Goal: Check status: Check status

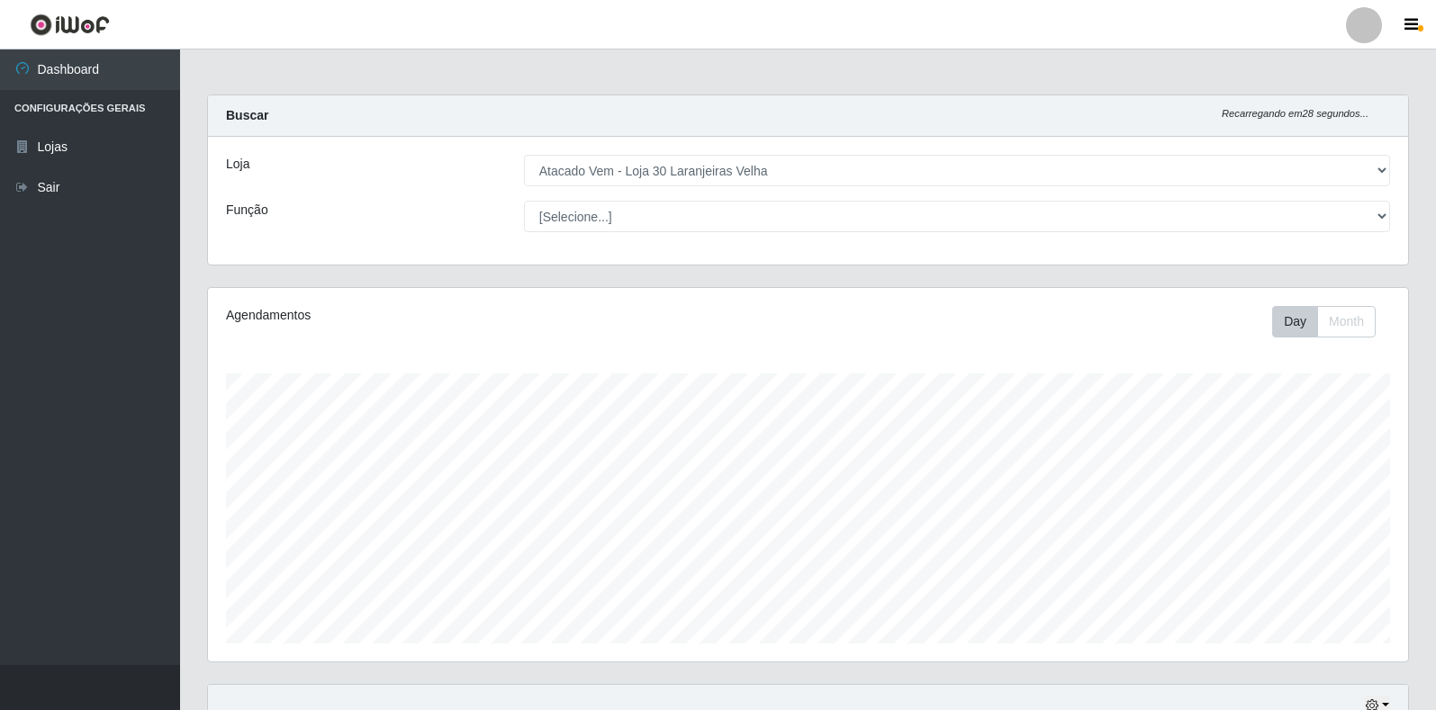
select select "495"
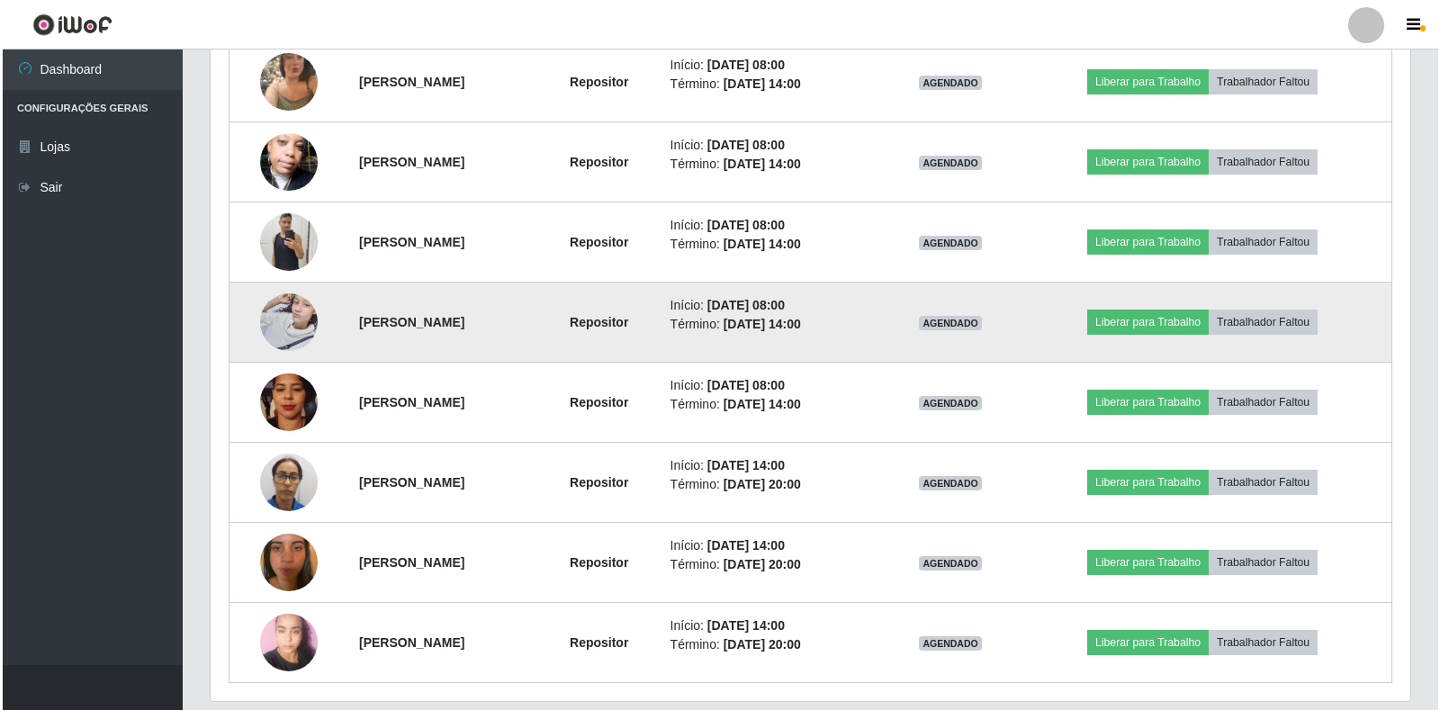
scroll to position [716, 0]
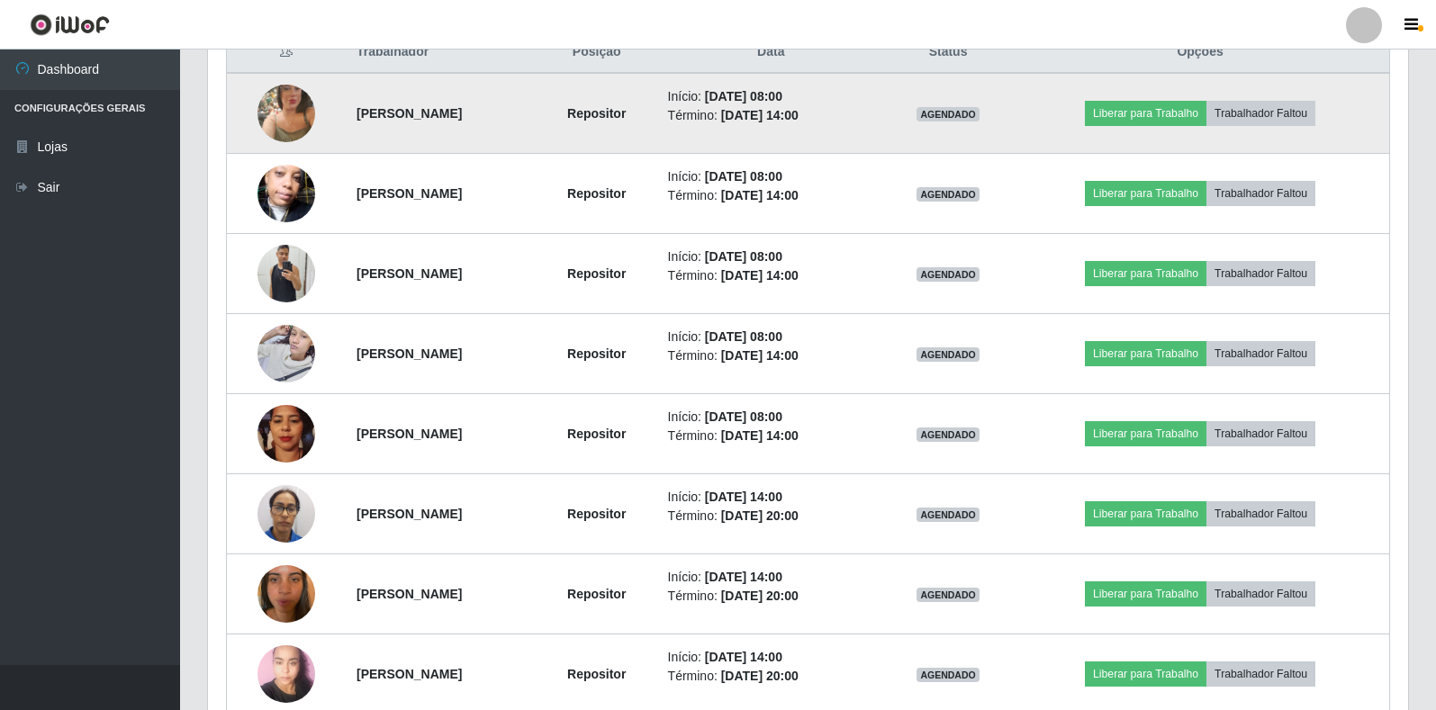
click at [287, 112] on img at bounding box center [286, 113] width 58 height 103
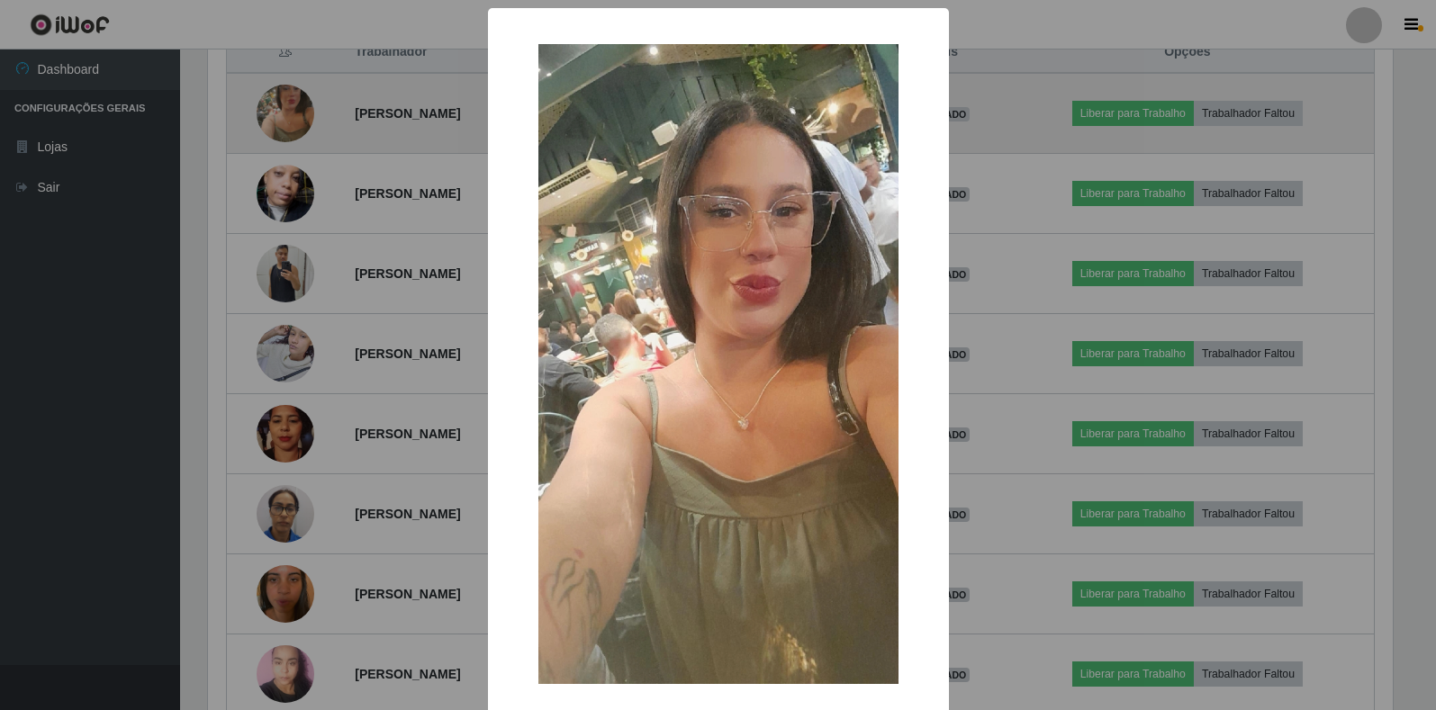
scroll to position [374, 1189]
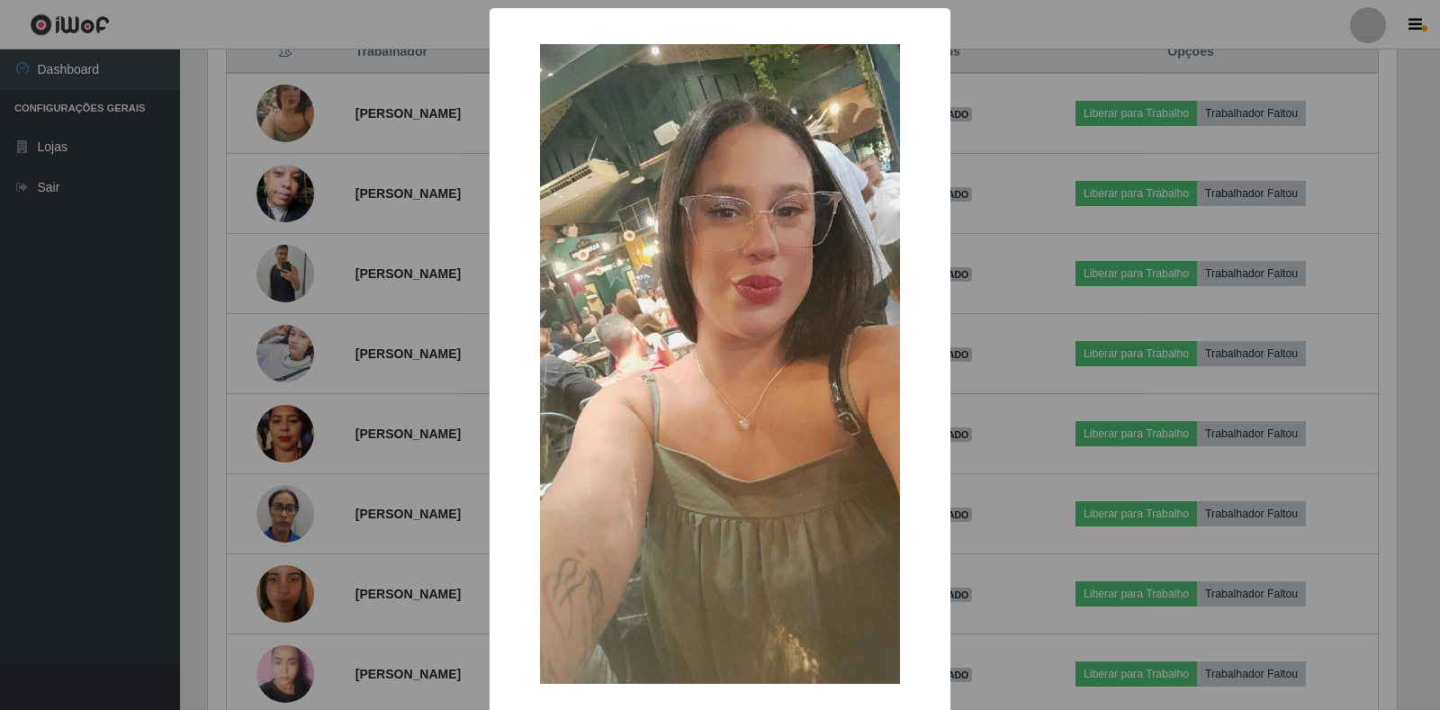
click at [410, 231] on div "× OK Cancel" at bounding box center [720, 355] width 1440 height 710
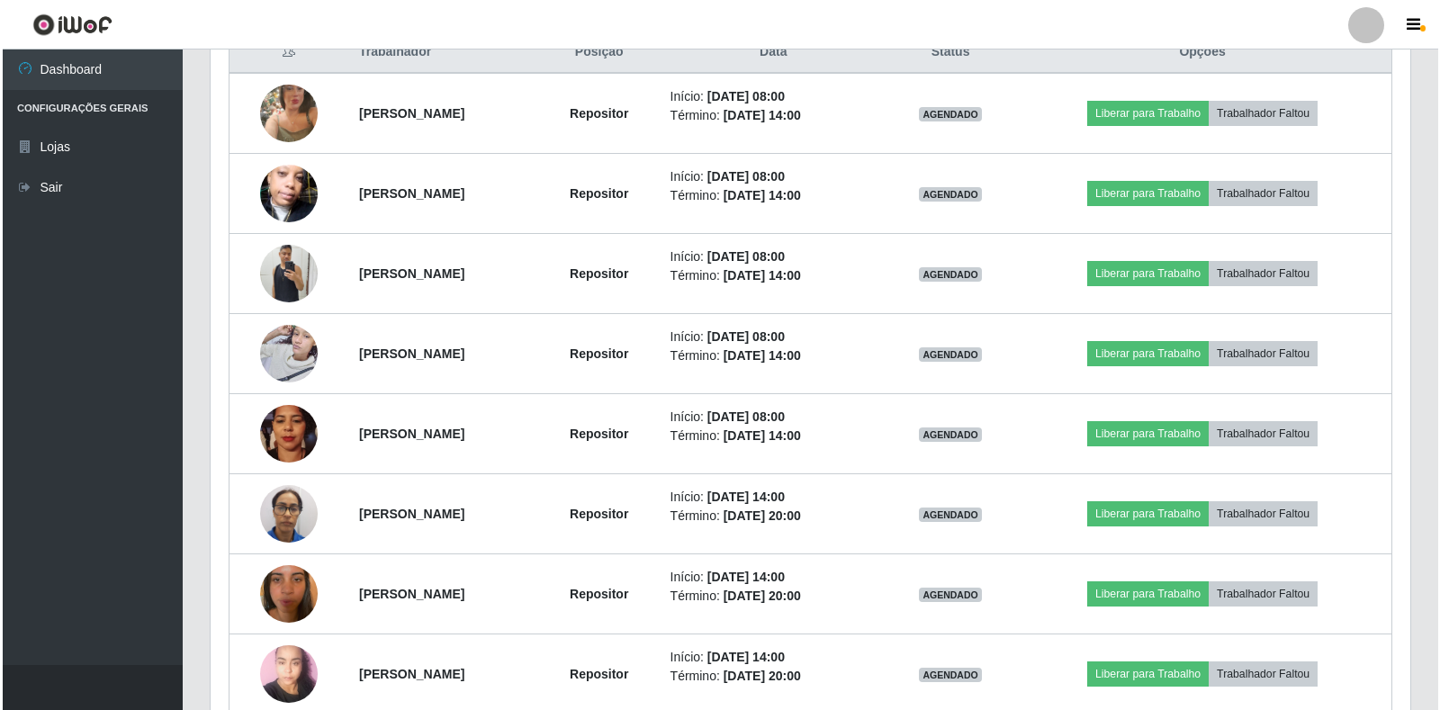
scroll to position [374, 1200]
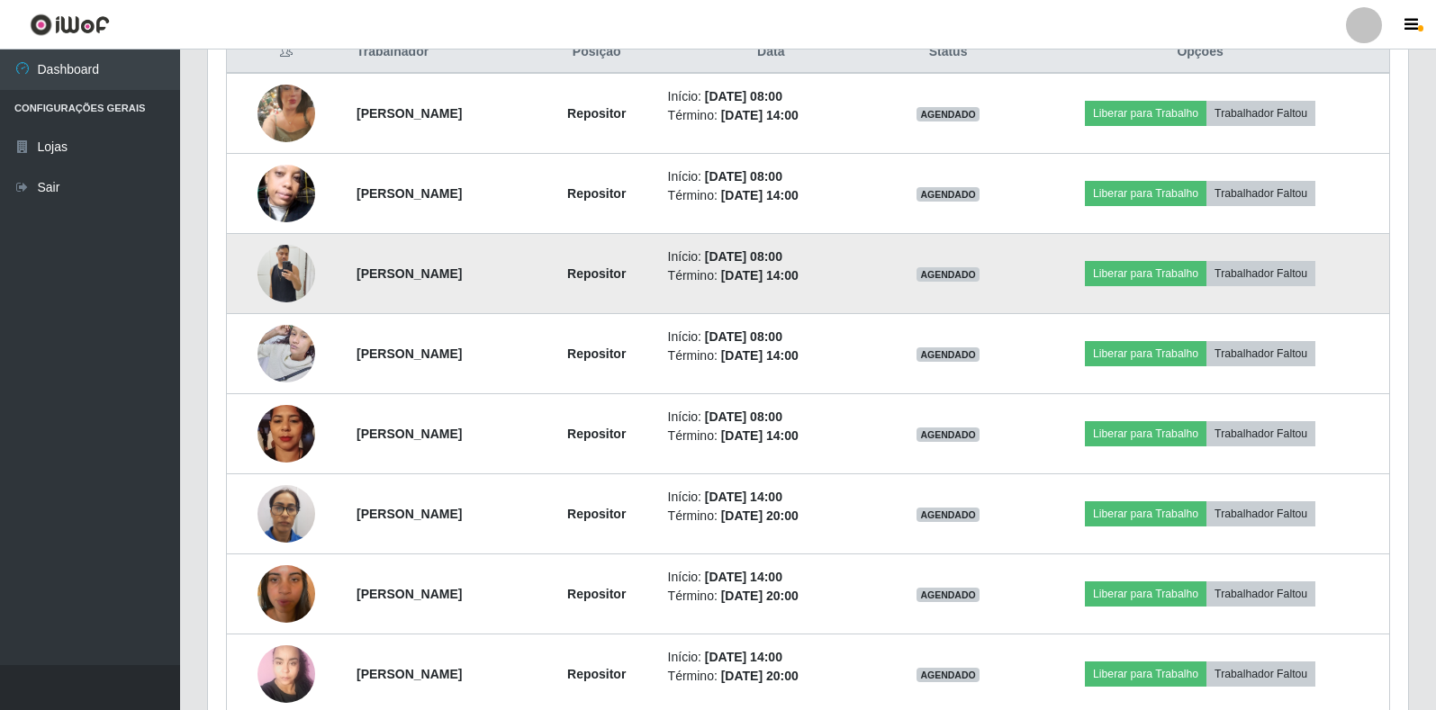
click at [275, 269] on img at bounding box center [286, 273] width 58 height 77
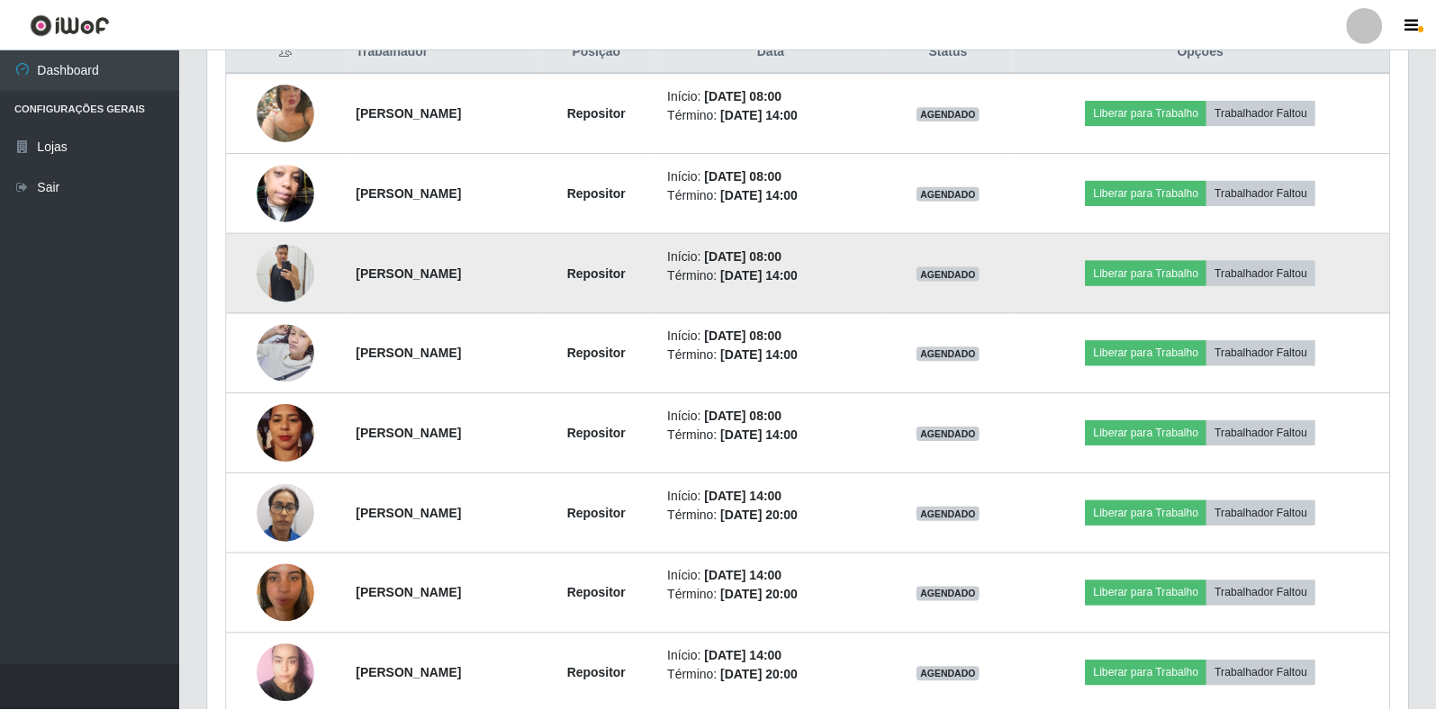
scroll to position [374, 1189]
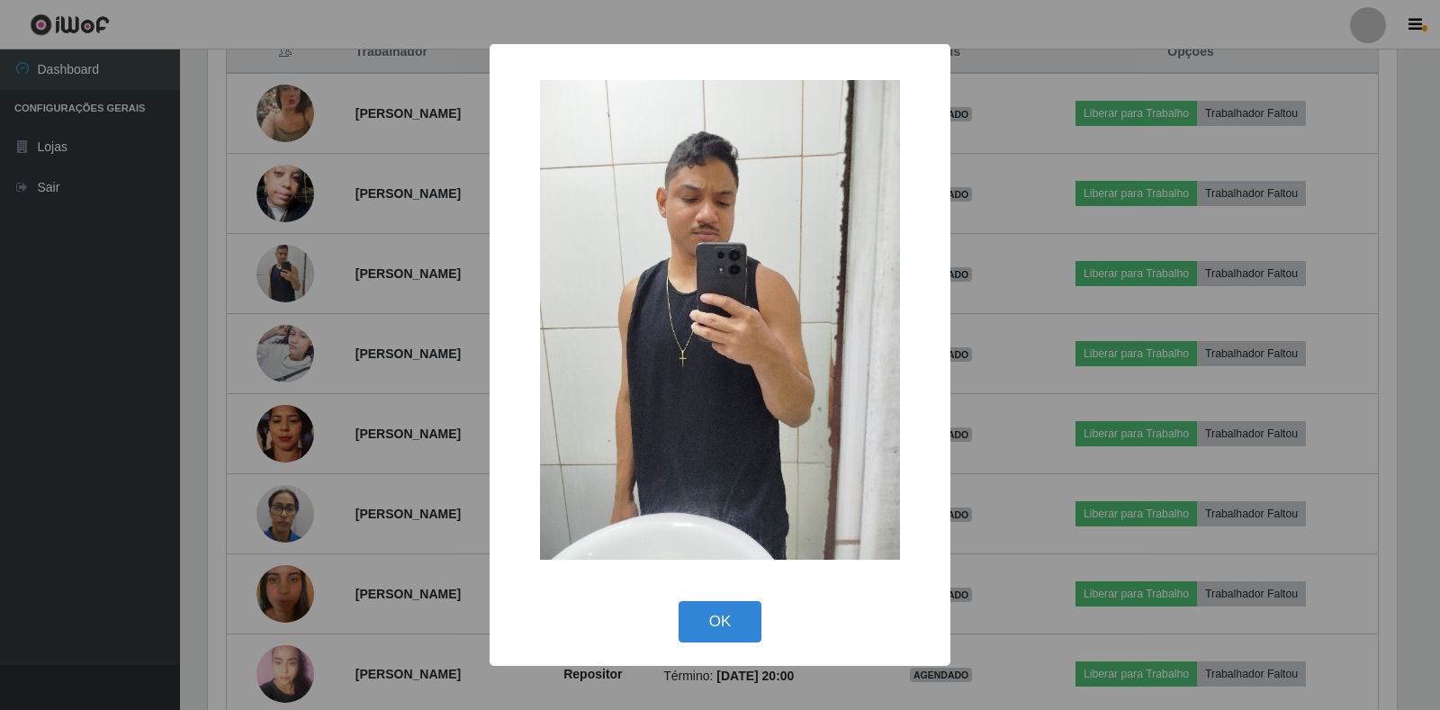
click at [385, 451] on div "× OK Cancel" at bounding box center [720, 355] width 1440 height 710
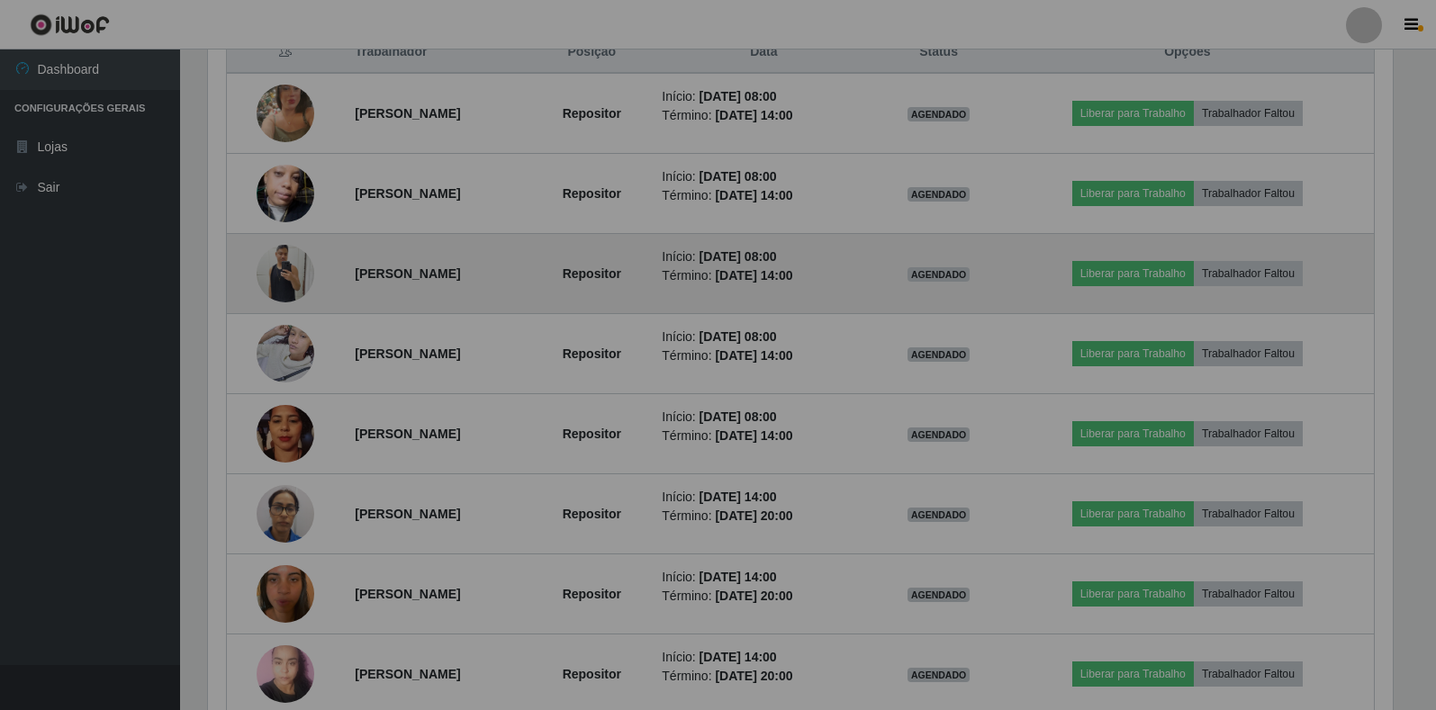
scroll to position [374, 1200]
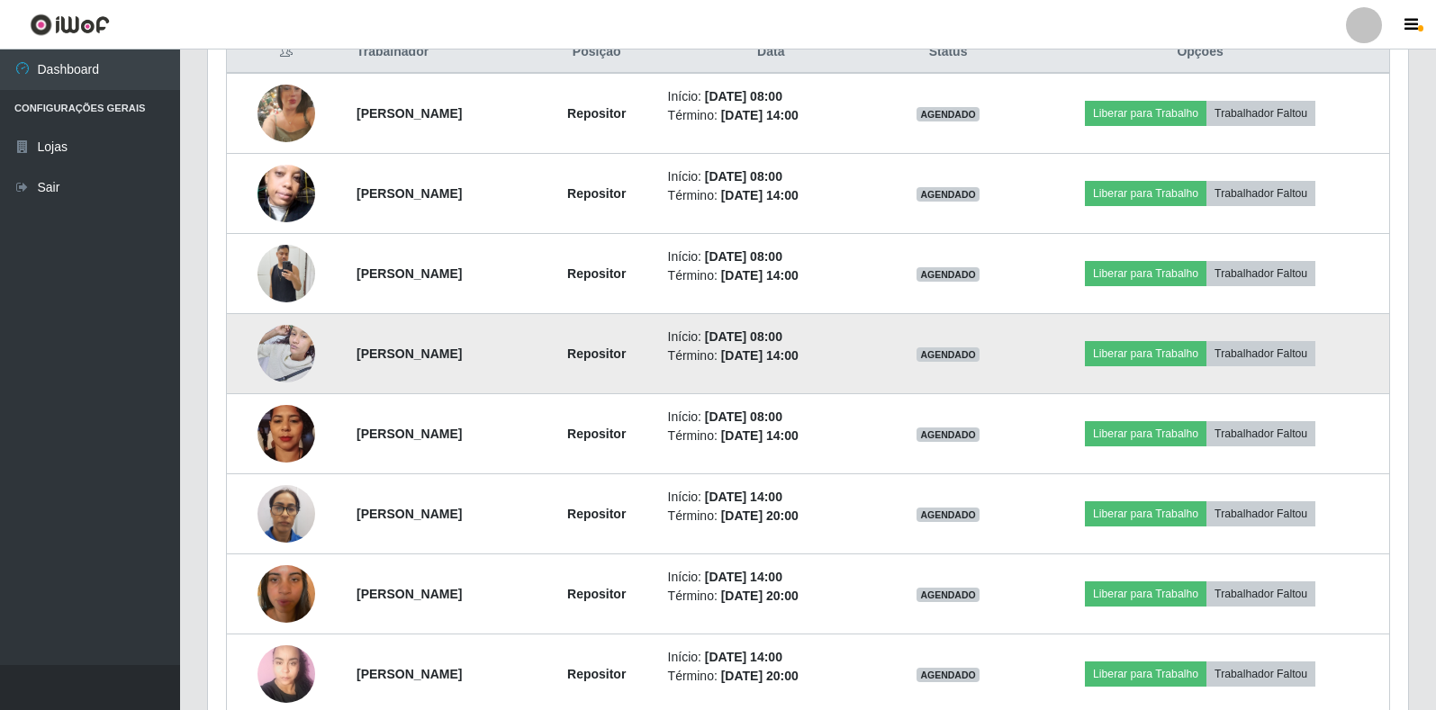
click at [295, 360] on img at bounding box center [286, 353] width 58 height 77
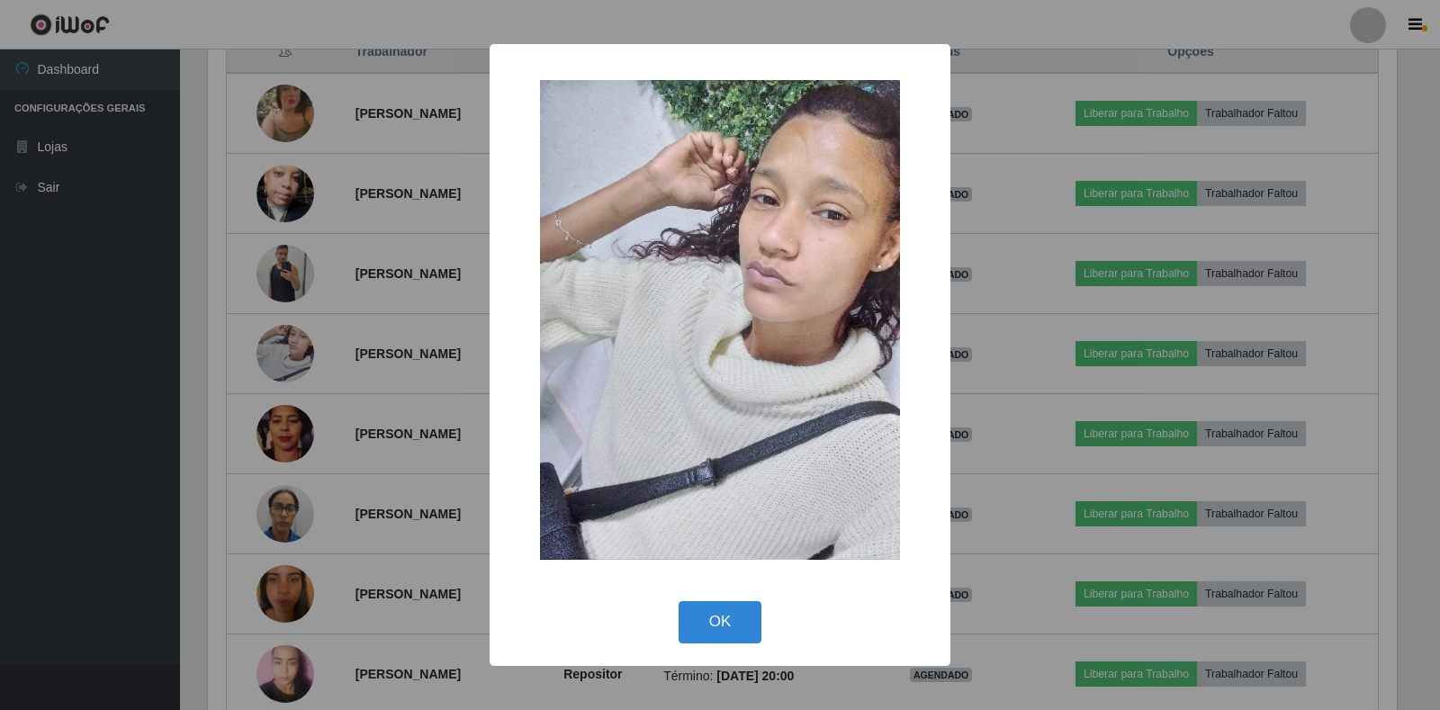
click at [430, 442] on div "× OK Cancel" at bounding box center [720, 355] width 1440 height 710
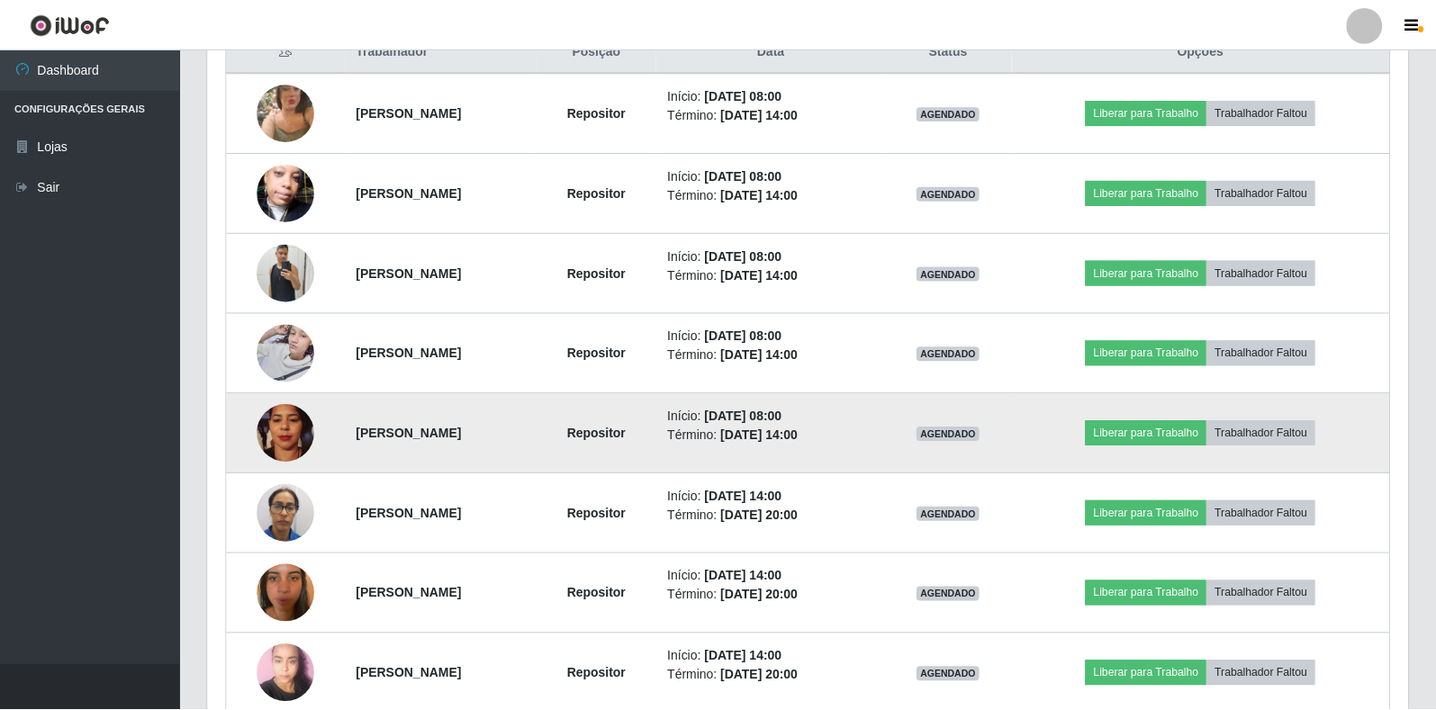
scroll to position [374, 1200]
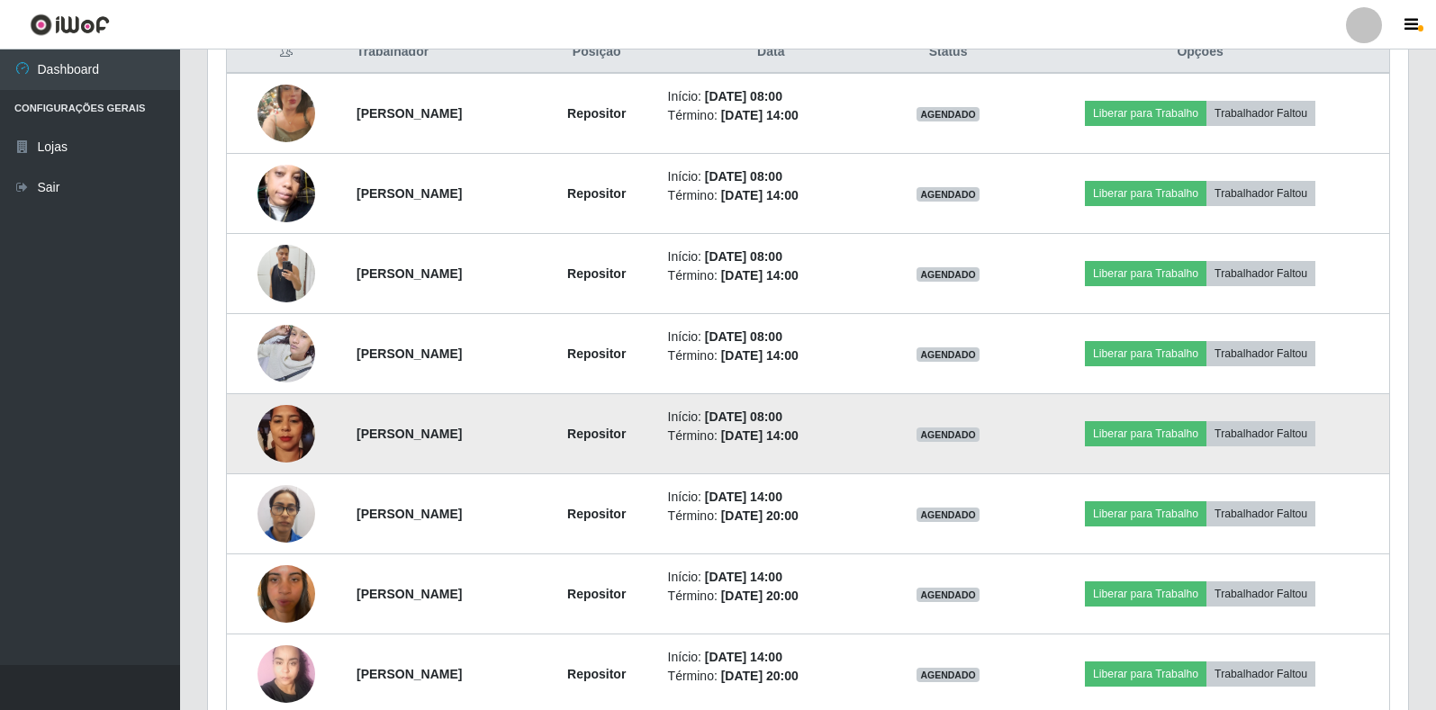
click at [286, 430] on img at bounding box center [286, 434] width 58 height 103
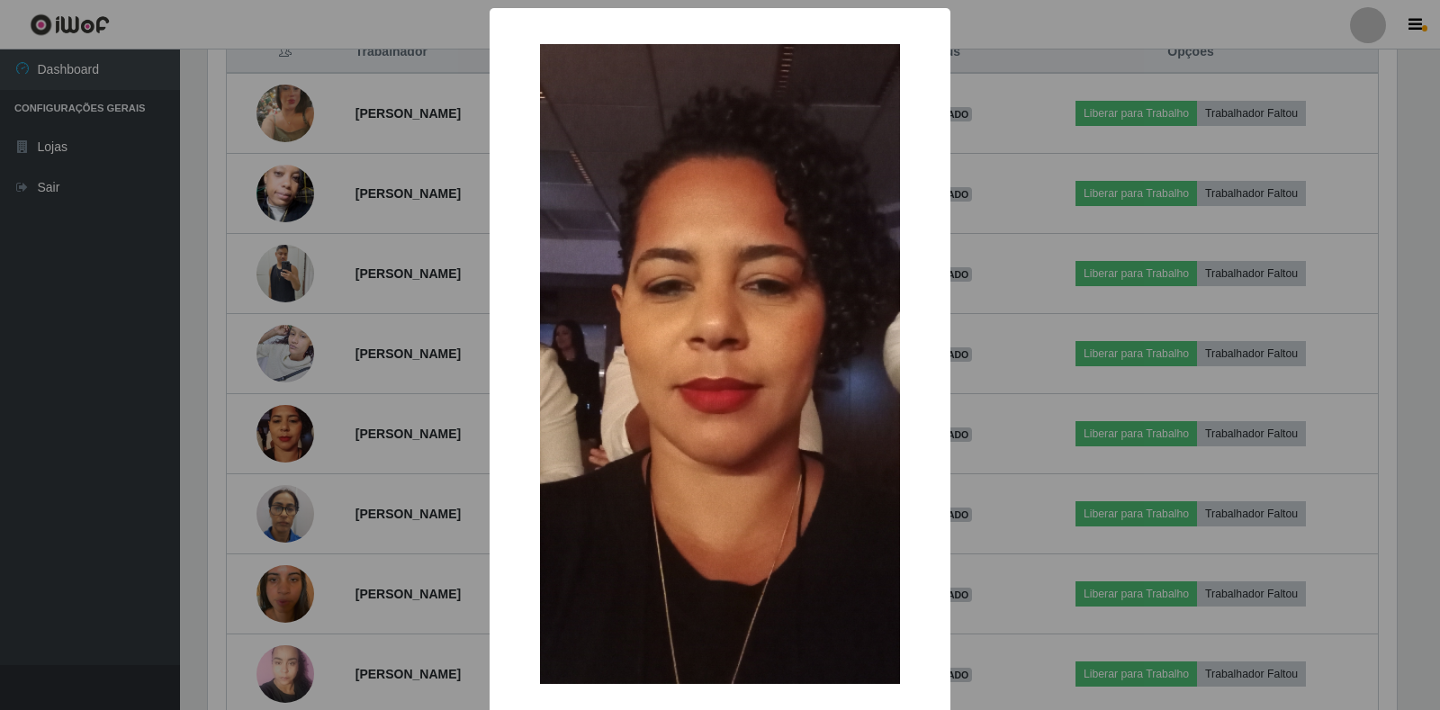
click at [402, 484] on div "× OK Cancel" at bounding box center [720, 355] width 1440 height 710
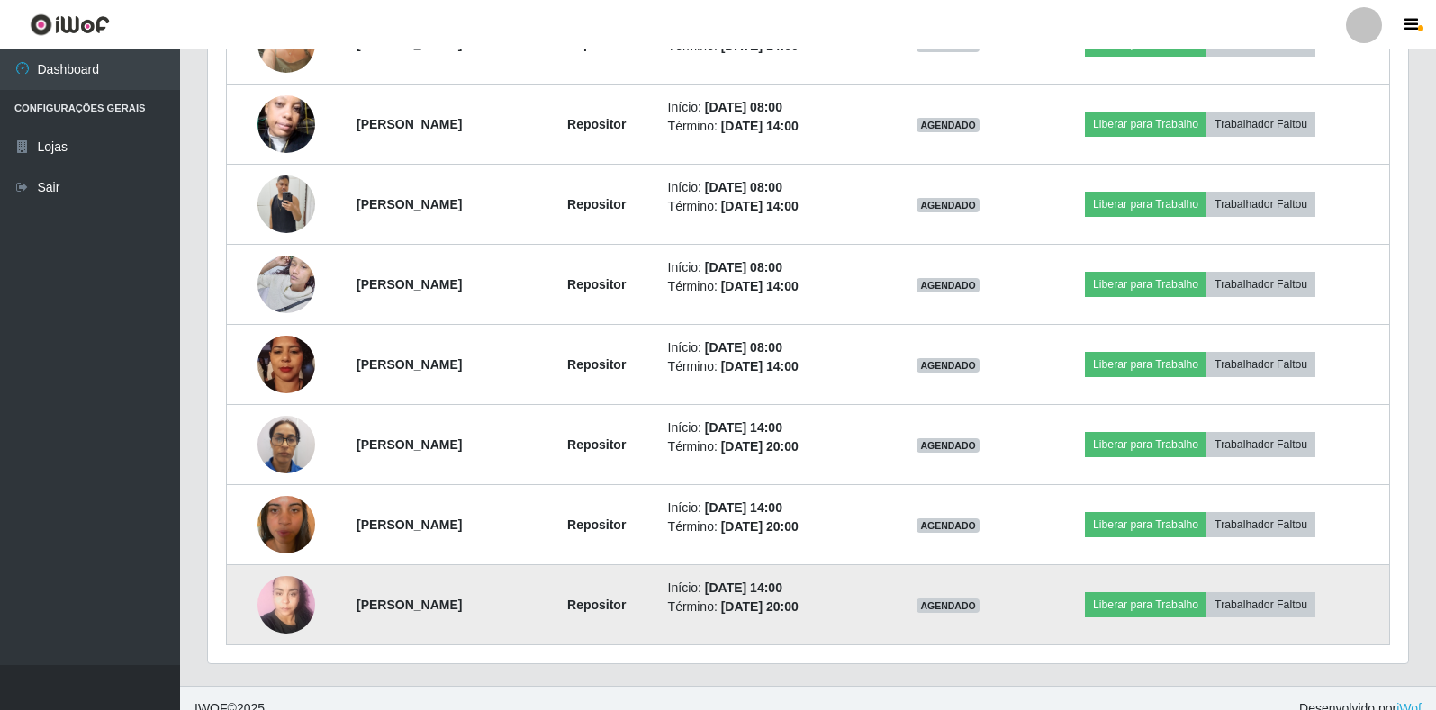
scroll to position [806, 0]
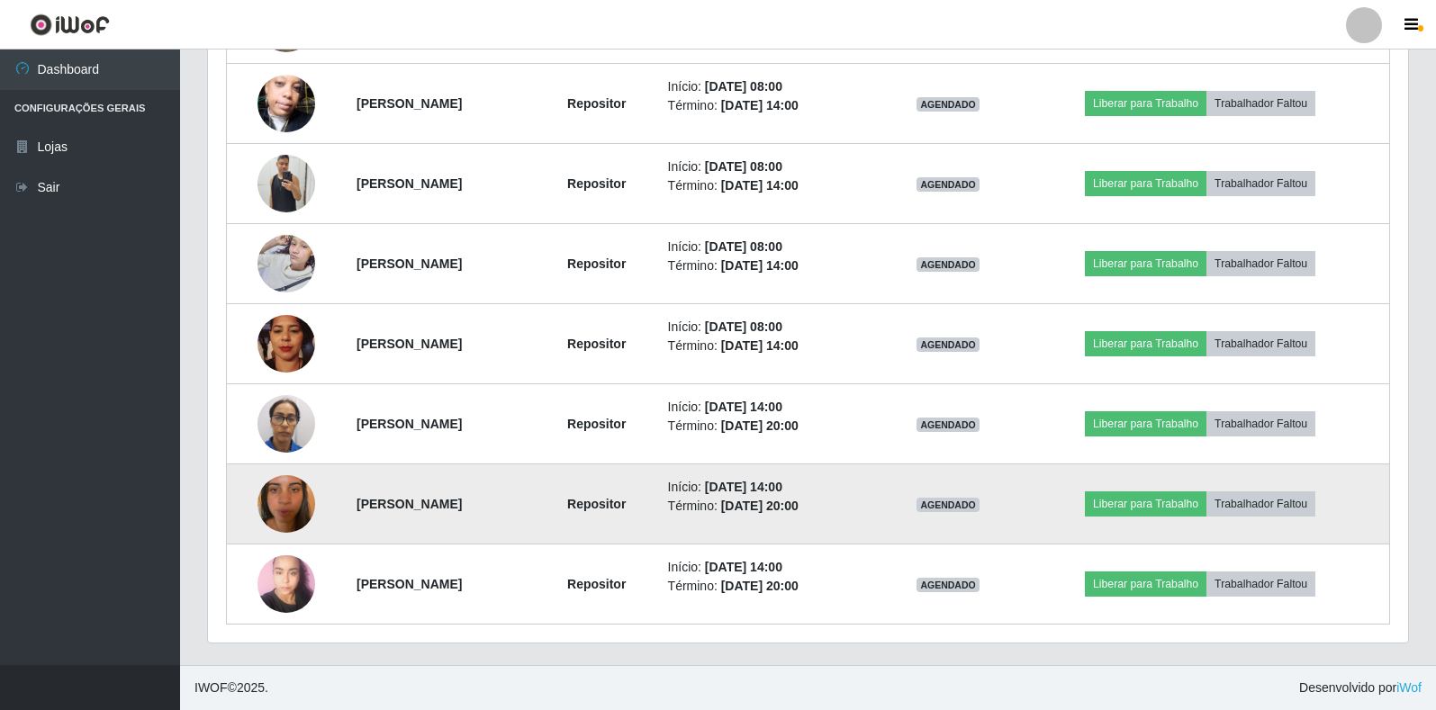
click at [276, 484] on img at bounding box center [286, 504] width 58 height 103
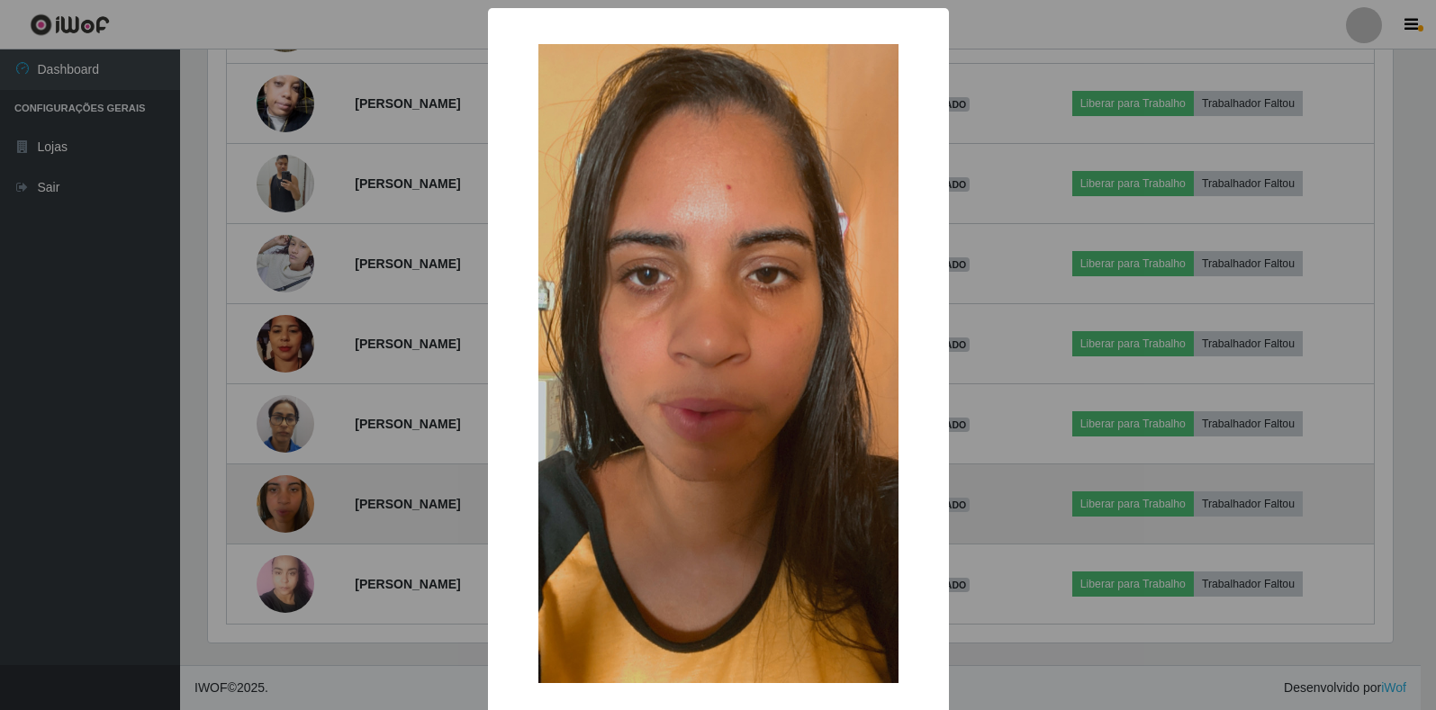
scroll to position [374, 1189]
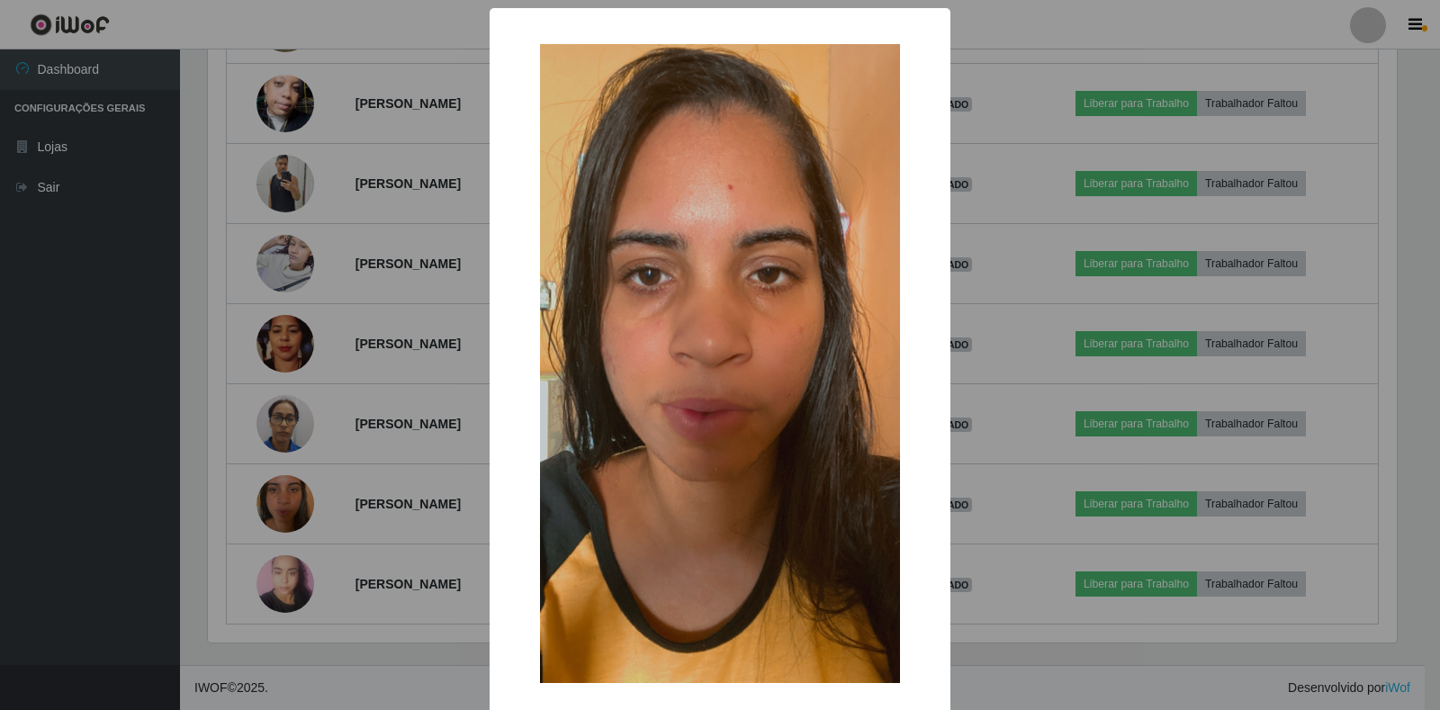
click at [378, 567] on div "× OK Cancel" at bounding box center [720, 355] width 1440 height 710
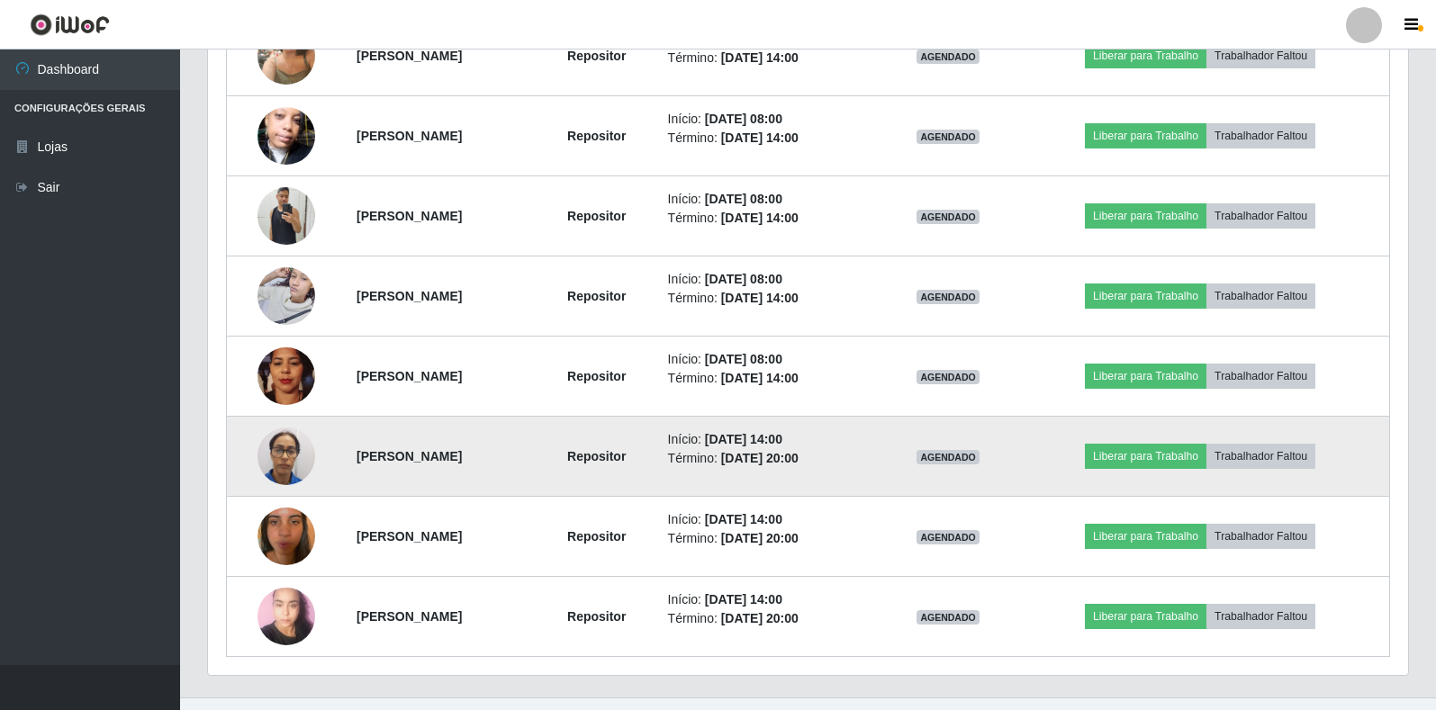
scroll to position [806, 0]
